Goal: Contribute content

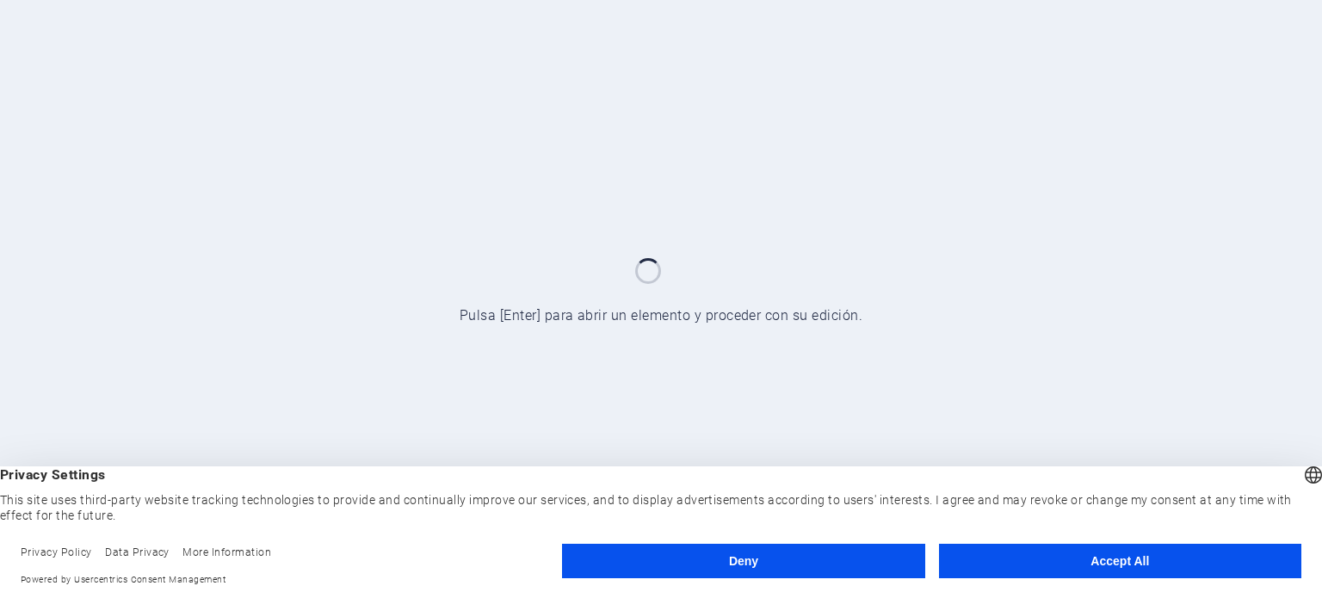
click at [1081, 560] on button "Accept All" at bounding box center [1120, 561] width 362 height 34
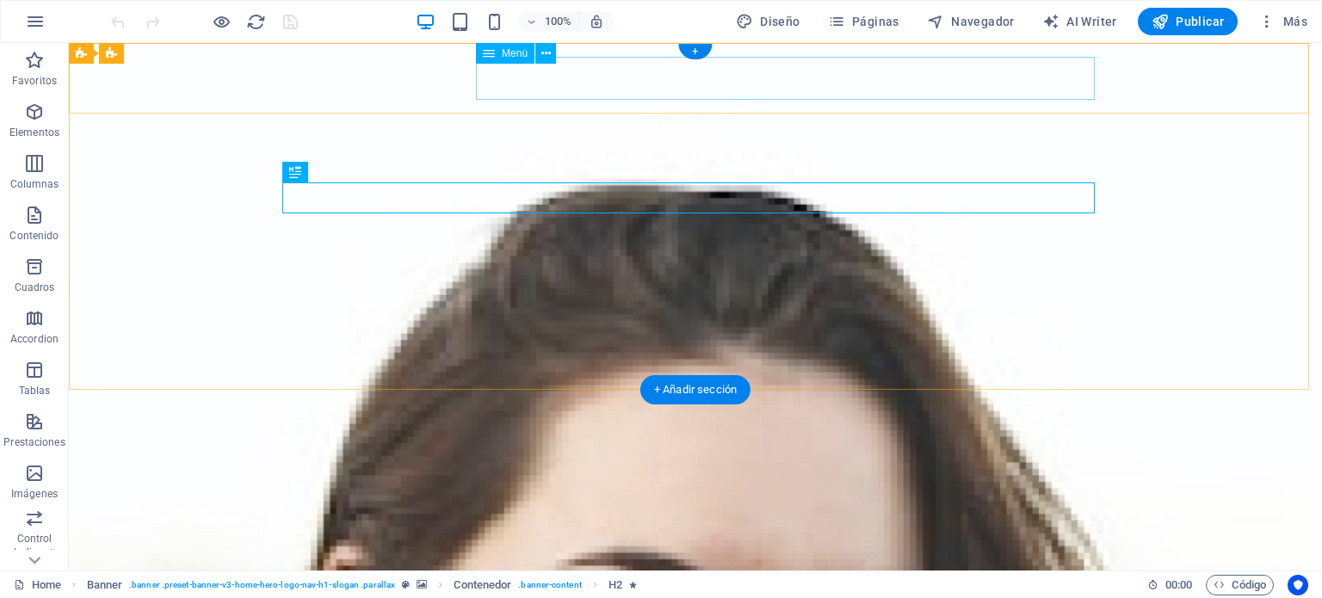
click at [891, 564] on nav "Inicio Nosotros Servicios Contáctanos Ubicación" at bounding box center [695, 585] width 812 height 43
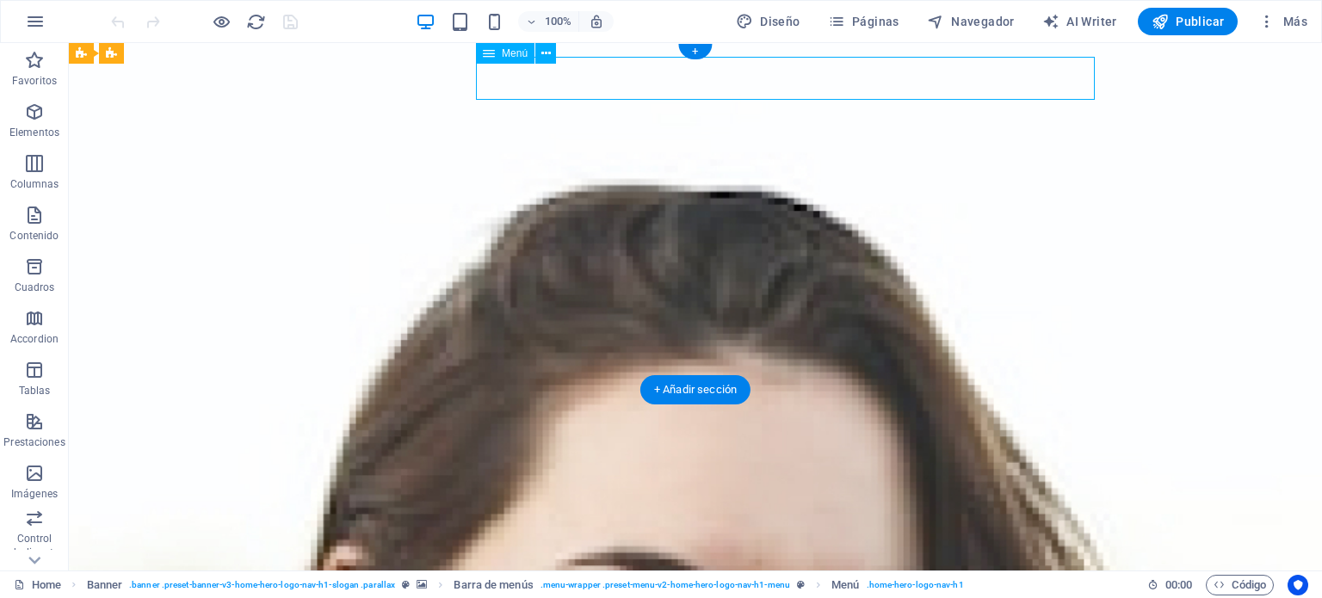
click at [891, 564] on nav "Inicio Nosotros Servicios Contáctanos Ubicación" at bounding box center [695, 585] width 812 height 43
select select
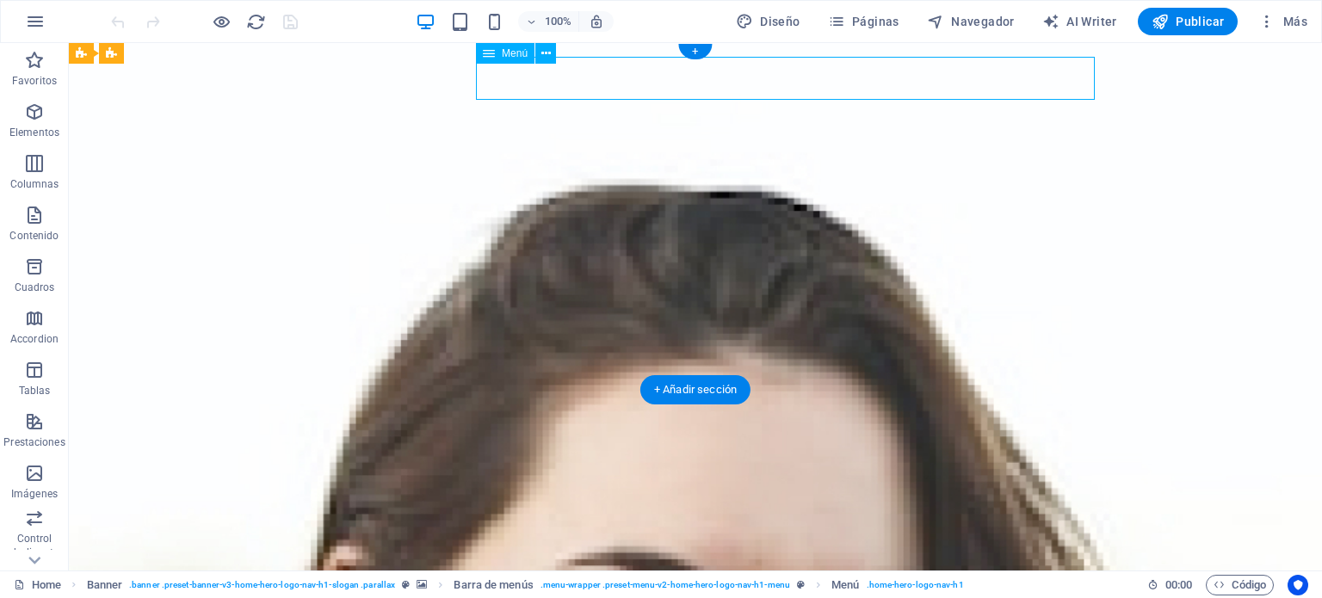
select select
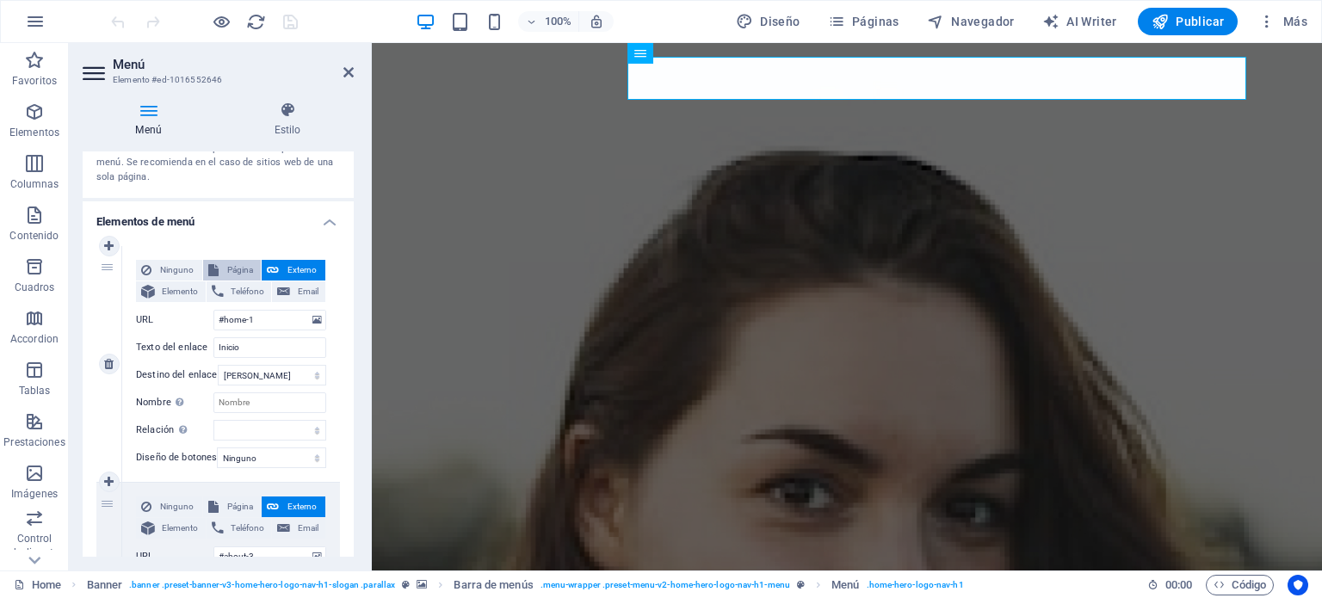
scroll to position [172, 0]
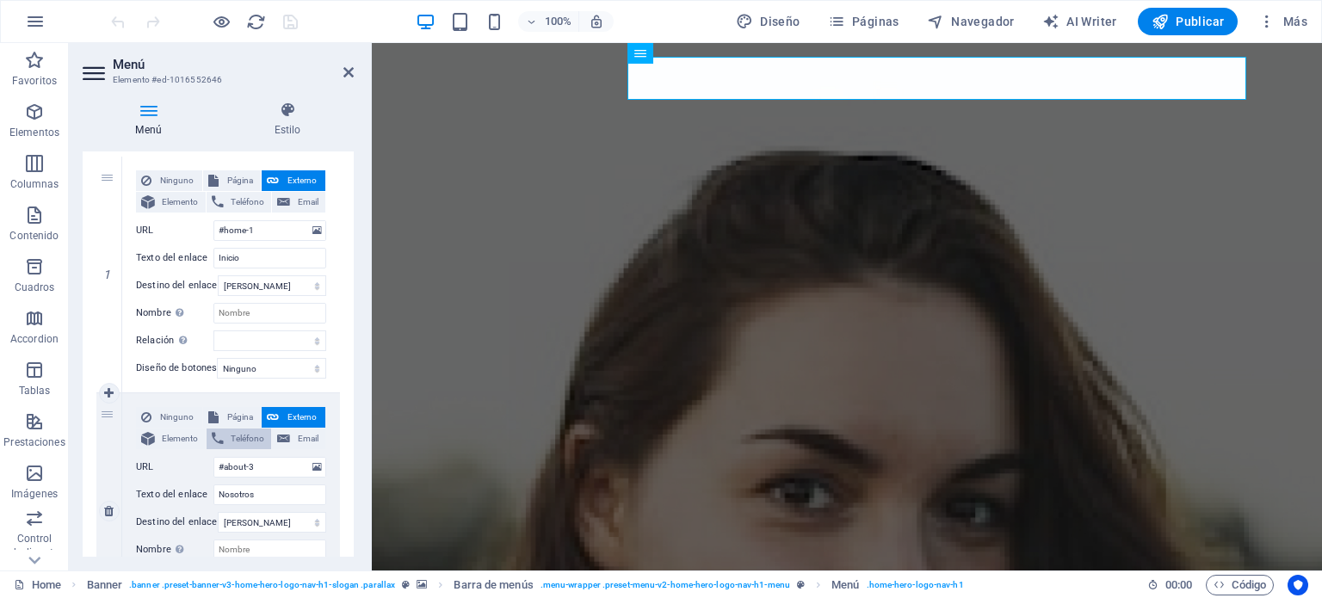
click at [220, 438] on icon at bounding box center [218, 439] width 12 height 21
select select
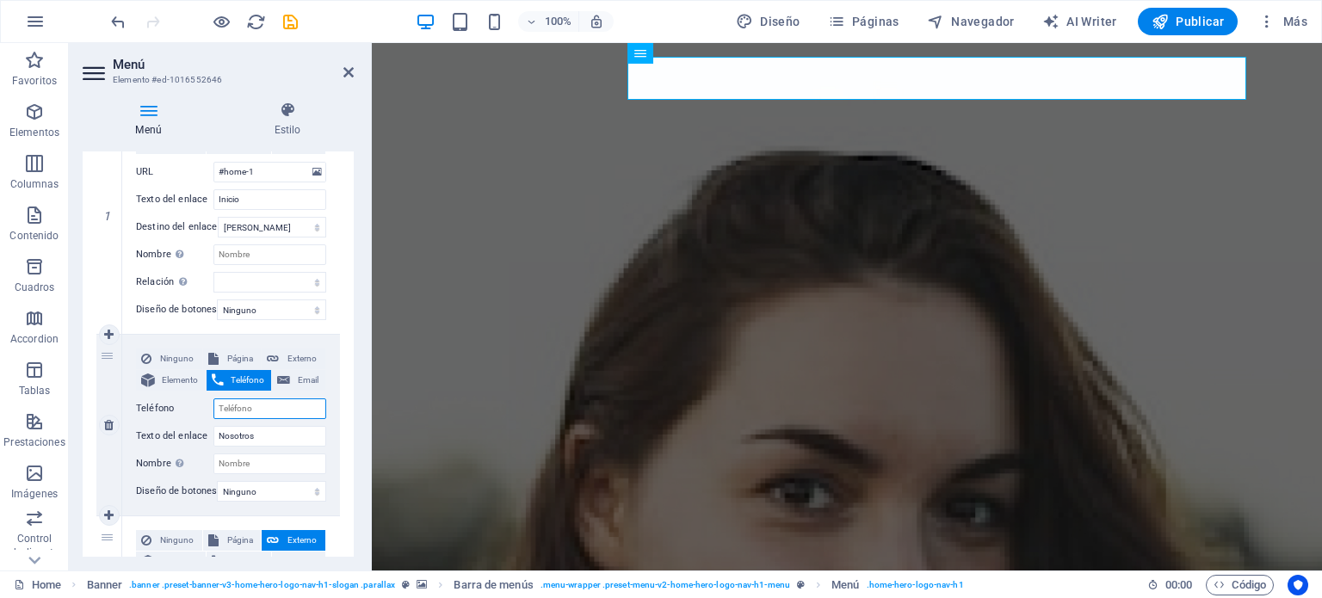
scroll to position [258, 0]
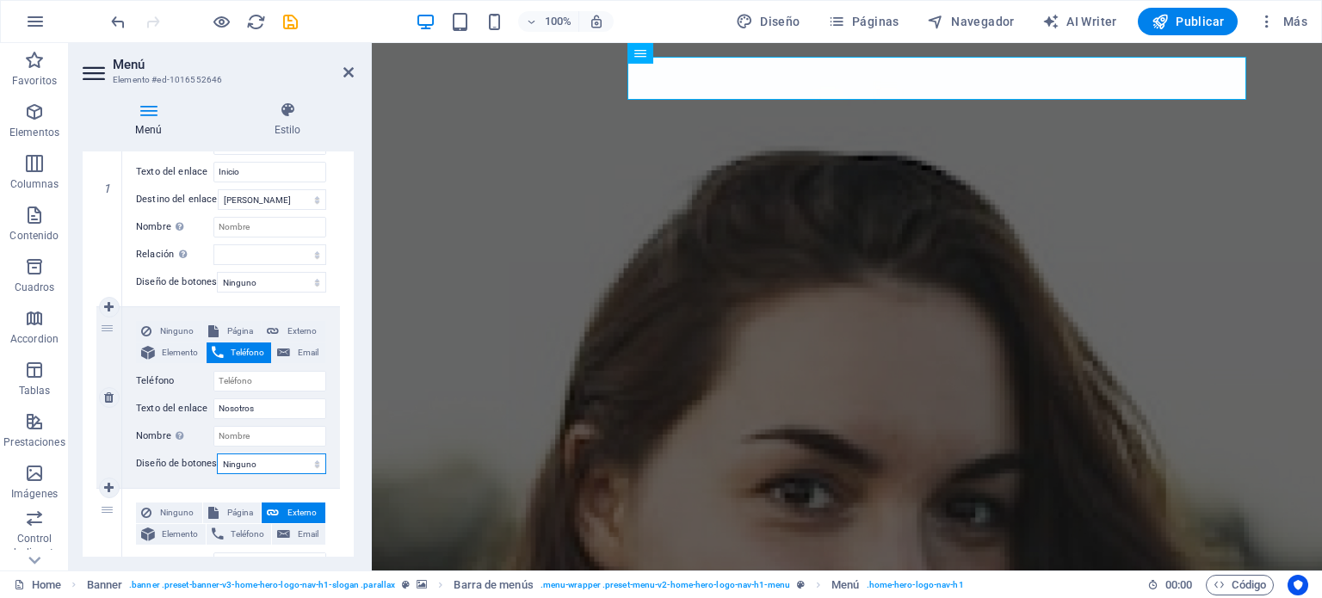
click at [232, 465] on select "Ninguno Predeterminado Principal Secundario" at bounding box center [271, 464] width 109 height 21
click at [232, 462] on select "Ninguno Predeterminado Principal Secundario" at bounding box center [271, 464] width 109 height 21
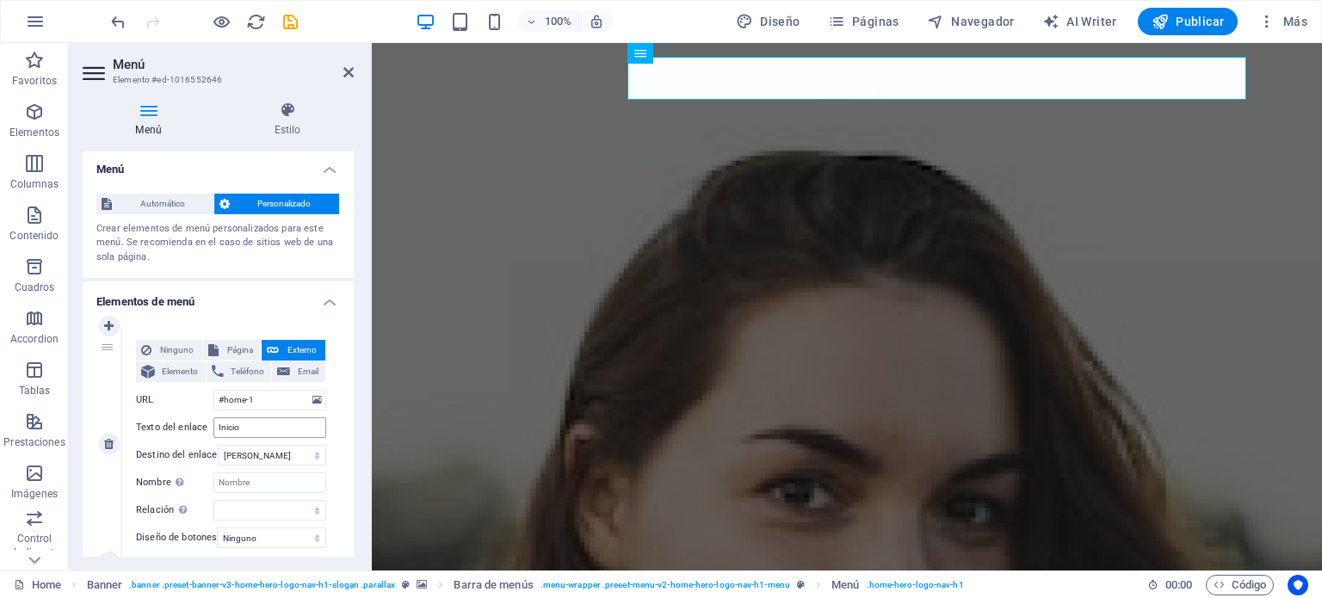
scroll to position [0, 0]
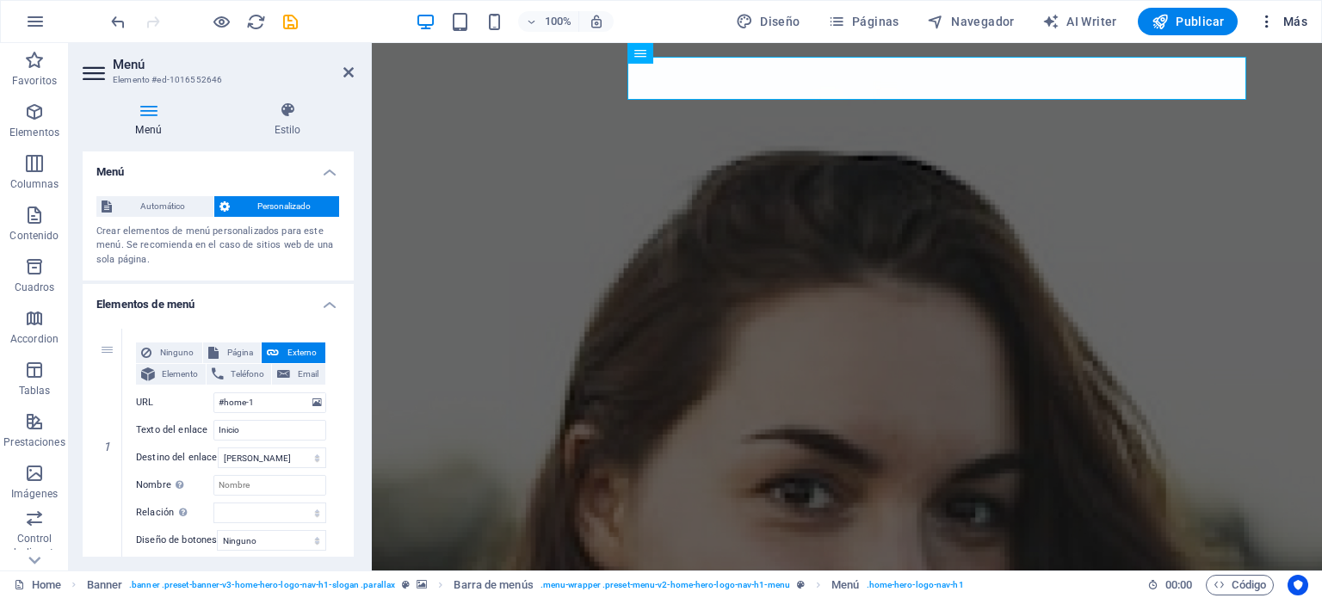
click at [1262, 16] on icon "button" at bounding box center [1266, 21] width 17 height 17
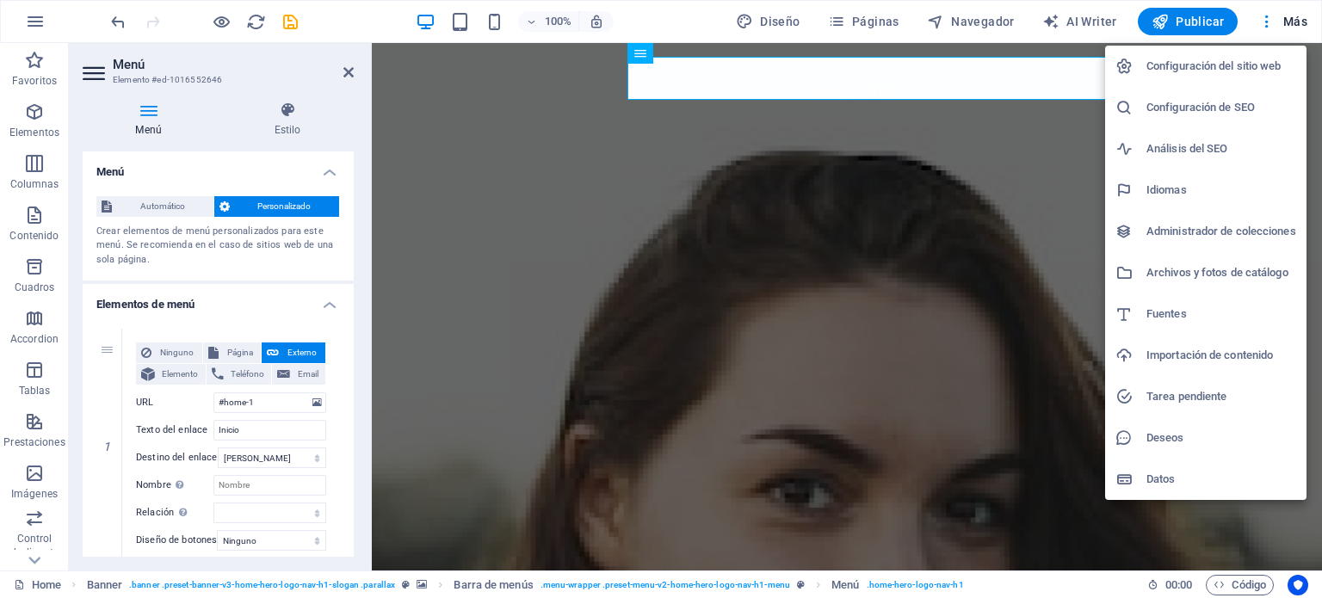
click at [343, 69] on div at bounding box center [661, 299] width 1322 height 598
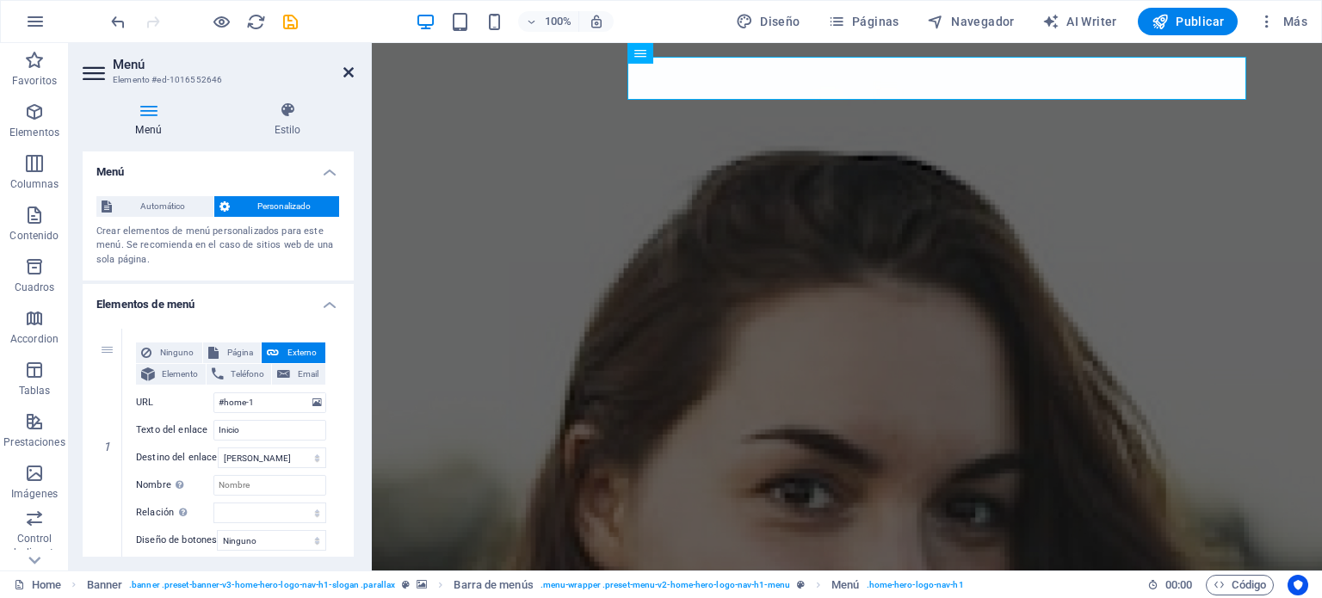
drag, startPoint x: 274, startPoint y: 28, endPoint x: 343, endPoint y: 71, distance: 81.2
click at [343, 71] on icon at bounding box center [348, 72] width 10 height 14
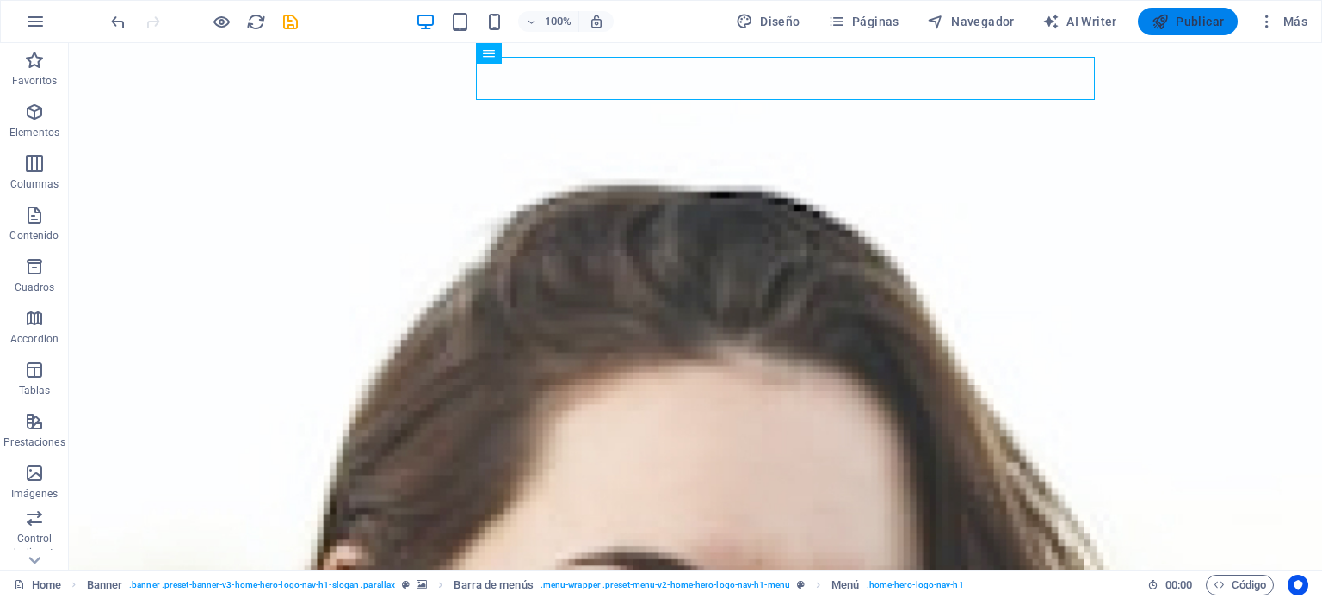
click at [1206, 9] on button "Publicar" at bounding box center [1188, 22] width 101 height 28
